Goal: Transaction & Acquisition: Purchase product/service

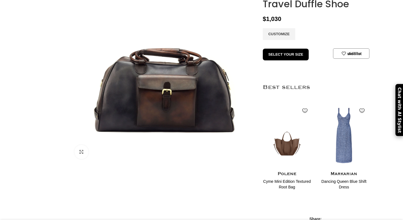
scroll to position [53, 0]
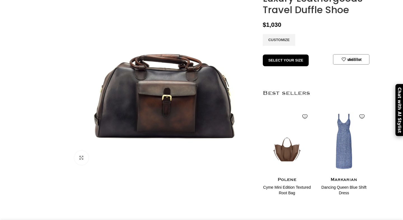
click at [206, 120] on img at bounding box center [163, 77] width 186 height 186
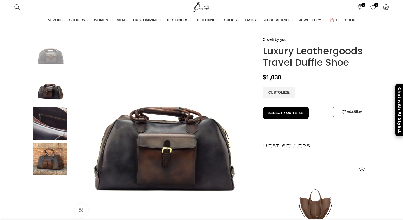
click at [48, 138] on img at bounding box center [50, 123] width 34 height 33
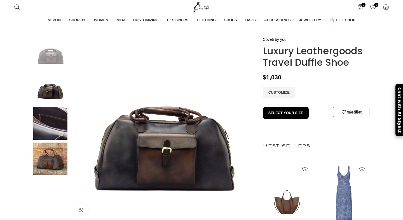
click at [43, 105] on img at bounding box center [50, 88] width 34 height 33
click at [52, 100] on img at bounding box center [50, 88] width 34 height 33
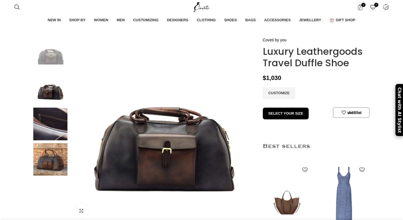
click at [58, 101] on img at bounding box center [50, 89] width 34 height 33
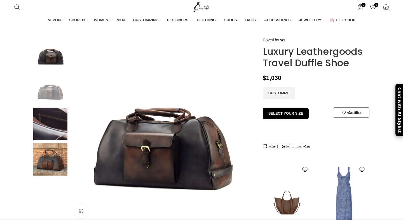
click at [54, 126] on img at bounding box center [50, 124] width 34 height 33
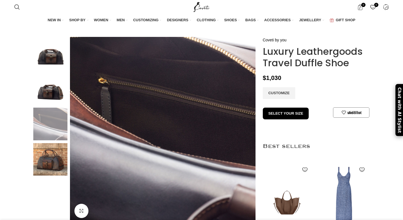
click at [55, 141] on img at bounding box center [50, 124] width 34 height 33
click at [54, 168] on img at bounding box center [50, 159] width 34 height 33
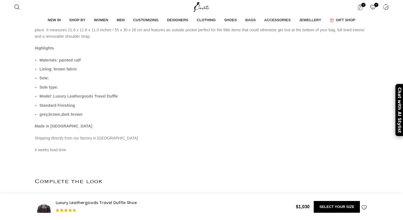
scroll to position [294, 0]
